Goal: Information Seeking & Learning: Compare options

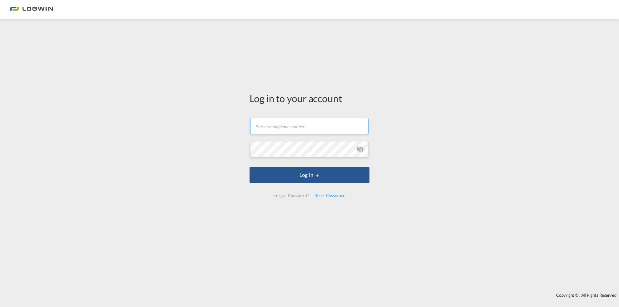
click at [291, 128] on input "text" at bounding box center [309, 126] width 118 height 16
type input "[PERSON_NAME][EMAIL_ADDRESS][PERSON_NAME][DOMAIN_NAME]"
click at [249, 167] on button "Log In" at bounding box center [309, 175] width 120 height 16
